Goal: Navigation & Orientation: Find specific page/section

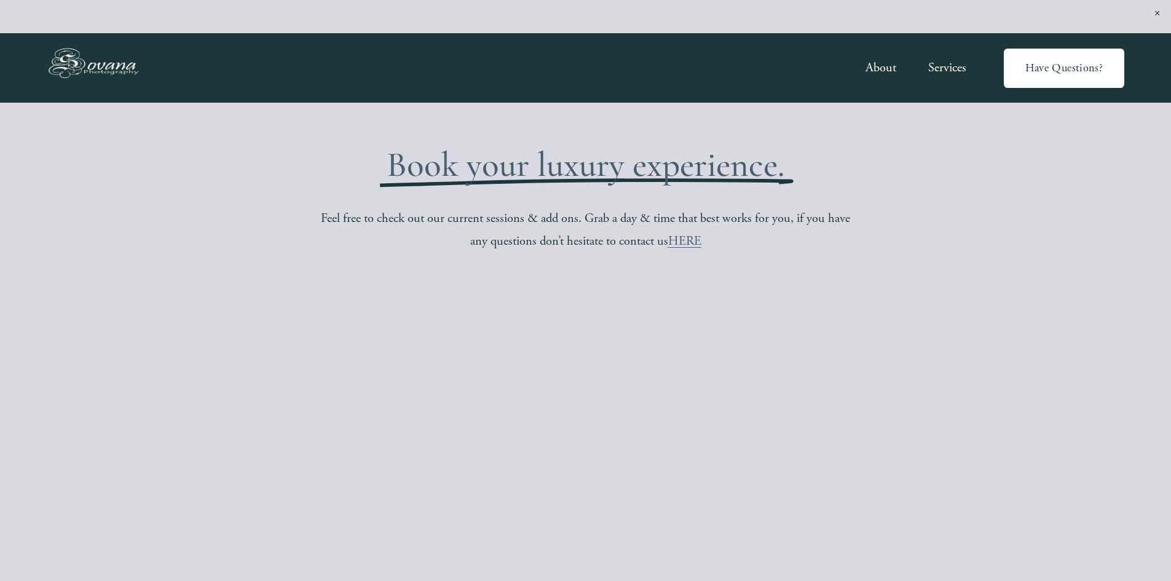
click at [945, 69] on link "Services" at bounding box center [947, 67] width 38 height 25
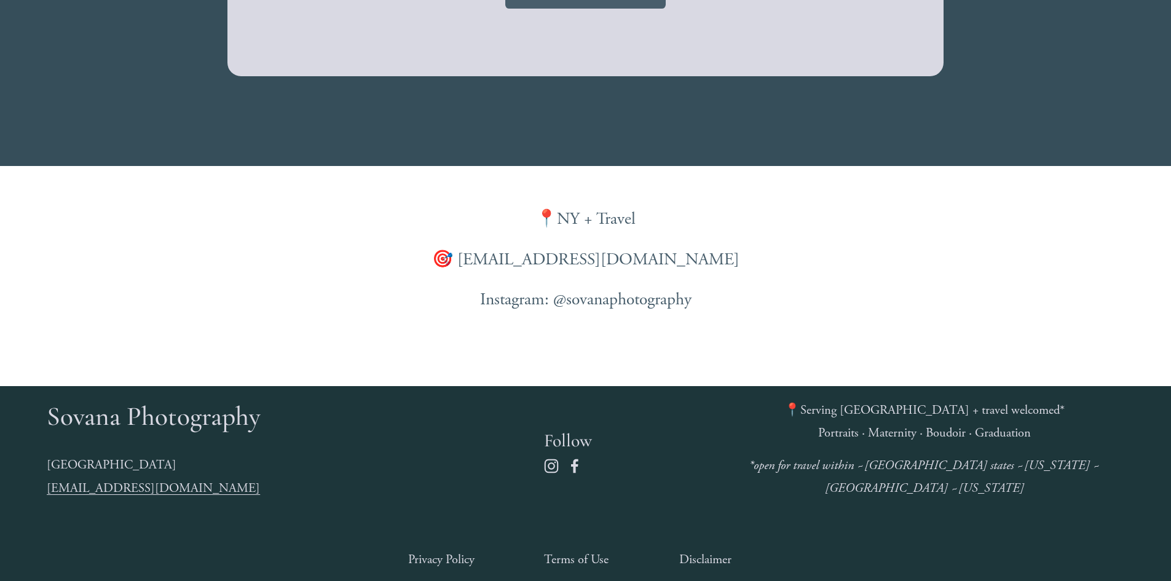
scroll to position [3387, 0]
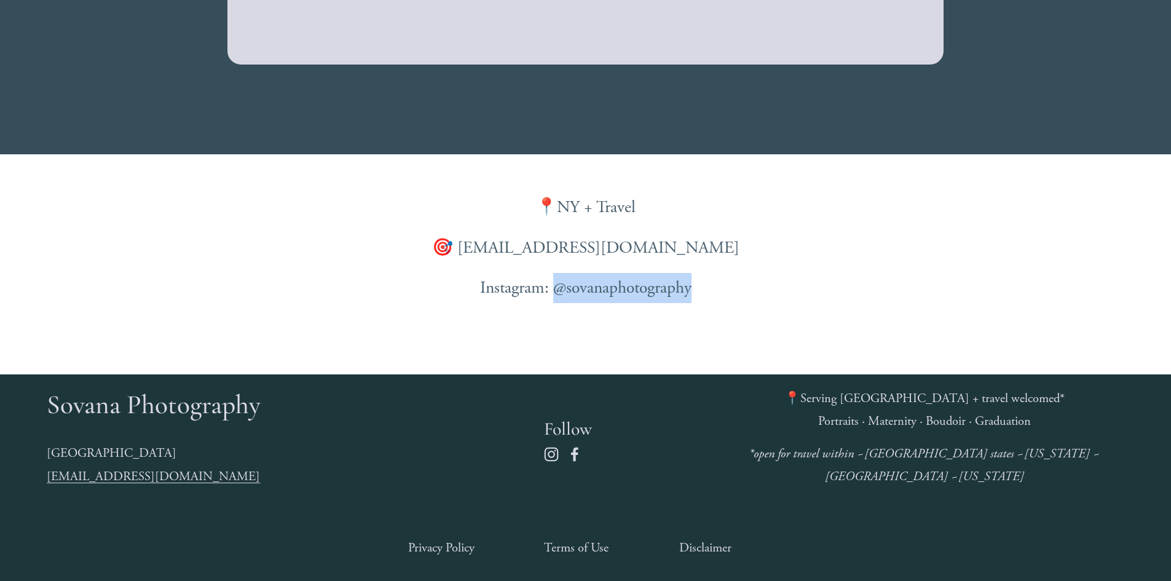
drag, startPoint x: 551, startPoint y: 302, endPoint x: 765, endPoint y: 296, distance: 214.0
click at [765, 296] on p "Instagram: @sovanaphotography" at bounding box center [586, 288] width 806 height 30
copy p "@sovanaphotography"
